Goal: Task Accomplishment & Management: Manage account settings

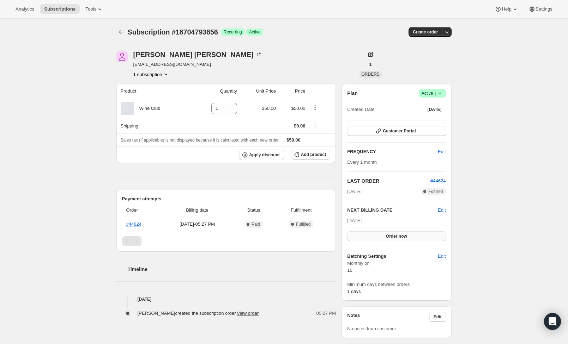
click at [385, 238] on button "Order now" at bounding box center [396, 237] width 98 height 10
click at [384, 238] on span "Click to confirm" at bounding box center [396, 237] width 32 height 6
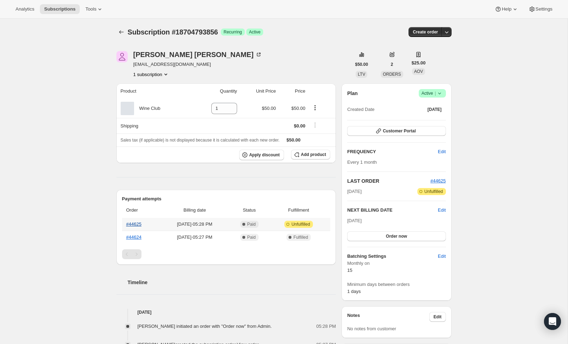
click at [132, 224] on link "#44625" at bounding box center [133, 224] width 15 height 5
